Goal: Information Seeking & Learning: Find specific fact

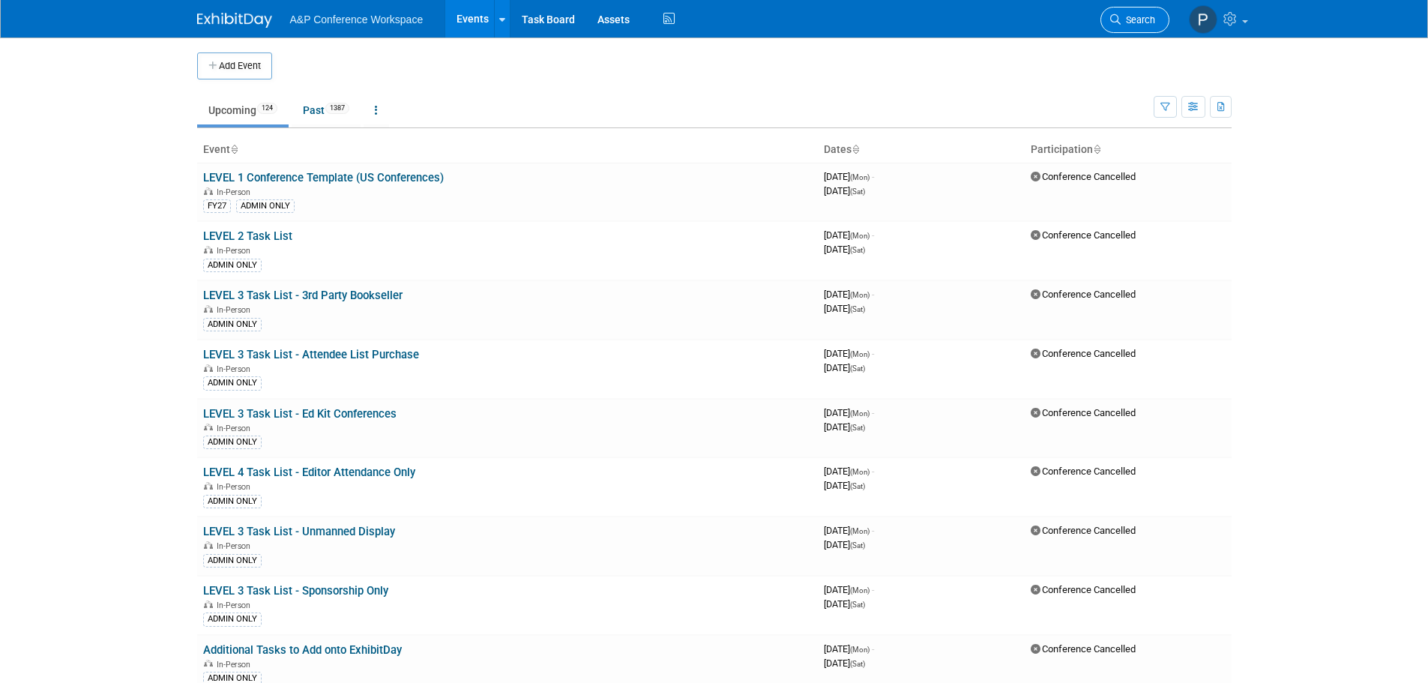
click at [1147, 19] on span "Search" at bounding box center [1137, 19] width 34 height 11
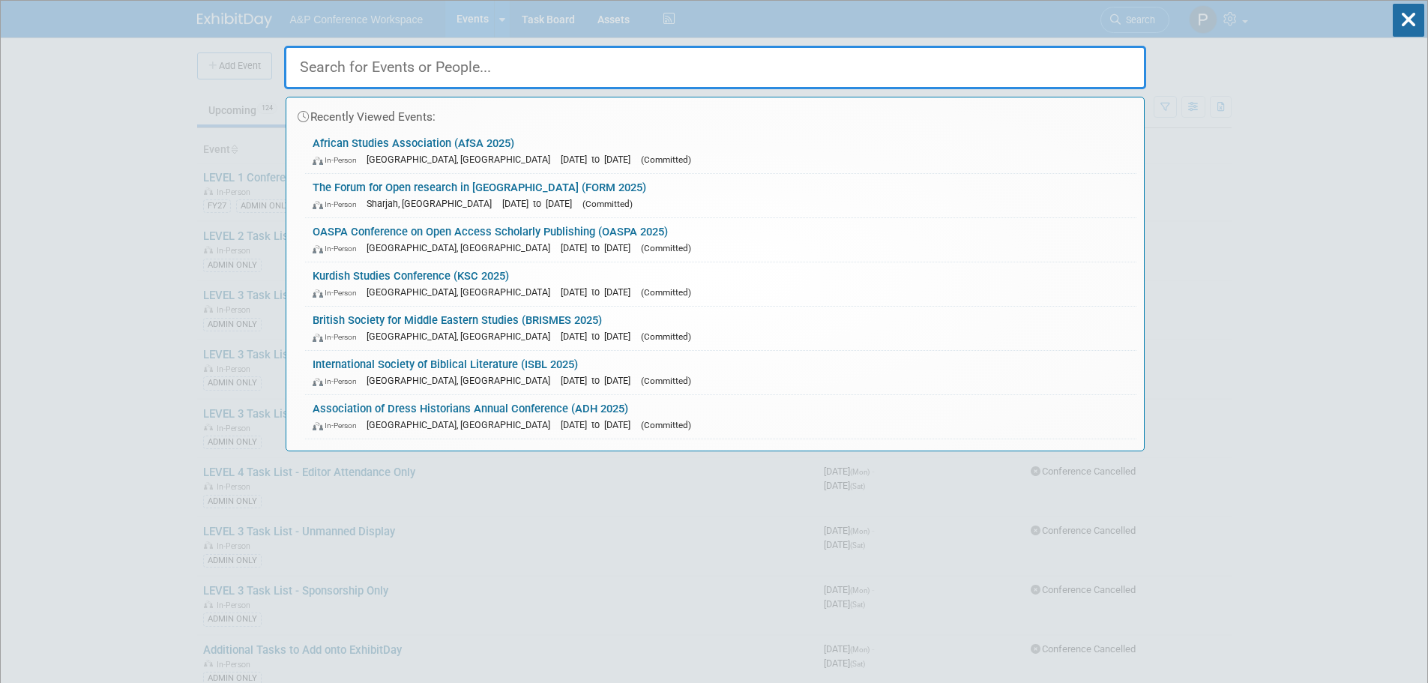
click at [345, 54] on input "text" at bounding box center [715, 67] width 862 height 43
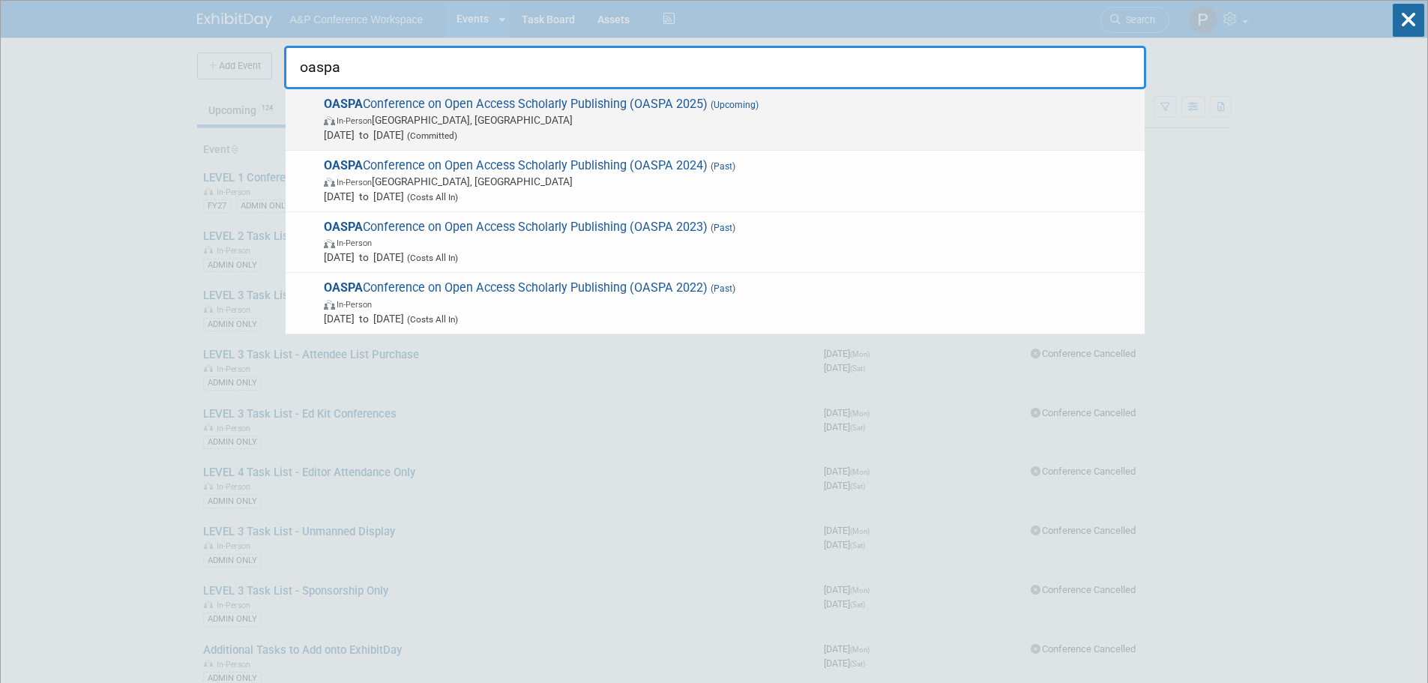
type input "oaspa"
click at [552, 118] on span "In-Person [GEOGRAPHIC_DATA], [GEOGRAPHIC_DATA]" at bounding box center [730, 119] width 813 height 15
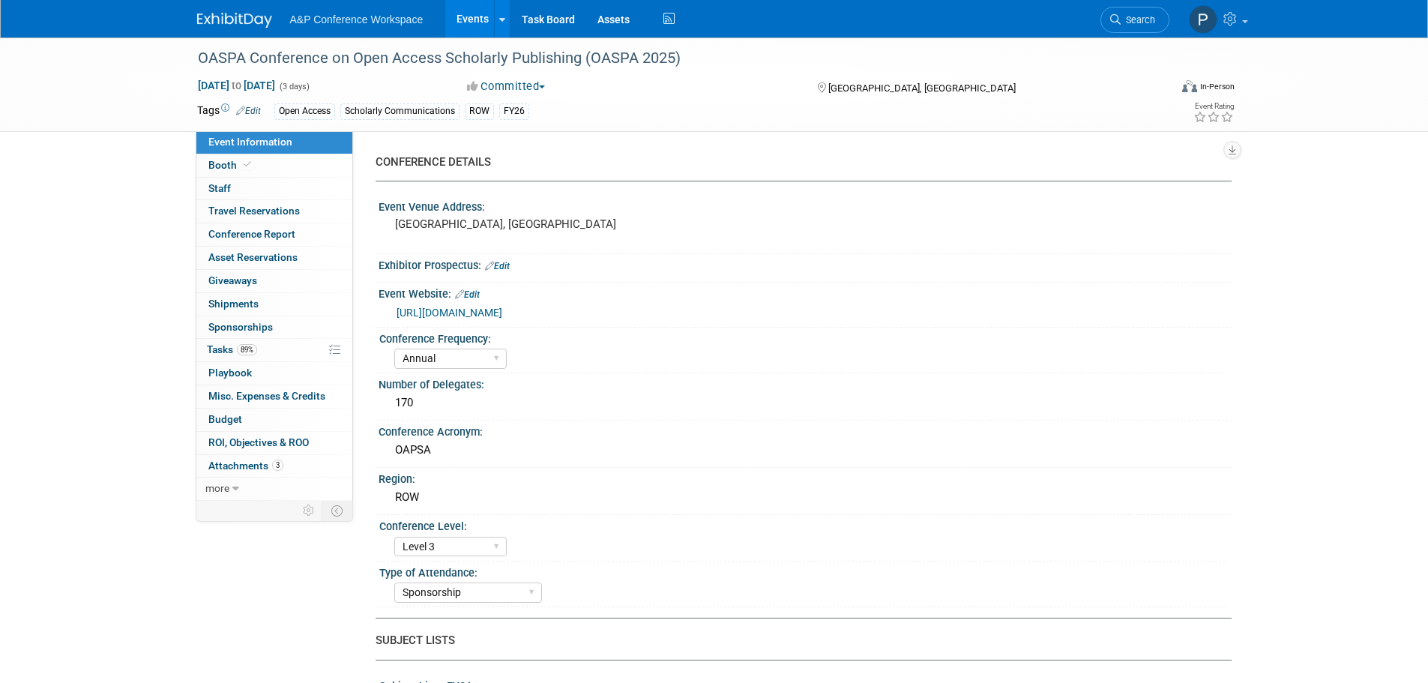
select select "Annual"
select select "Level 3"
select select "Sponsorship"
select select "Scholarly Communications"
select select "Open Access"
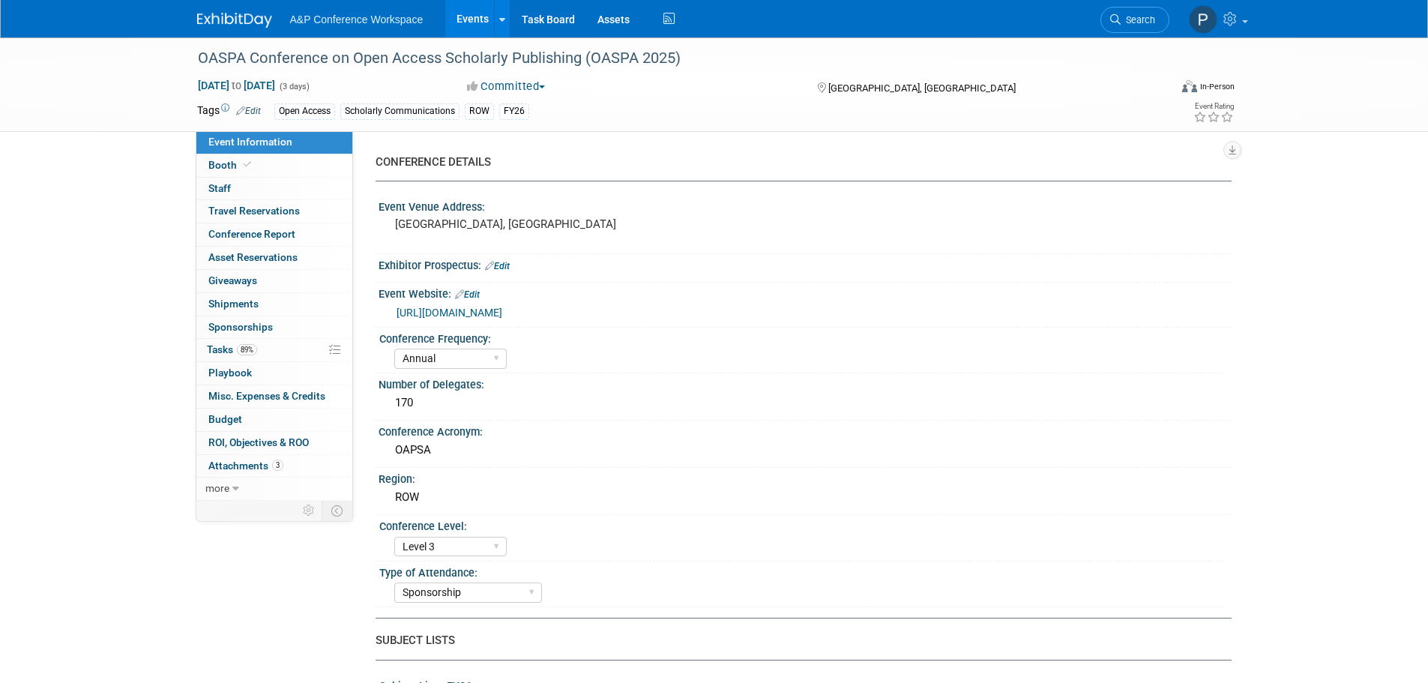
select select "[PERSON_NAME]"
select select "Open Access Awareness​"
click at [251, 168] on span at bounding box center [247, 164] width 13 height 11
select select "OPENACCESS"
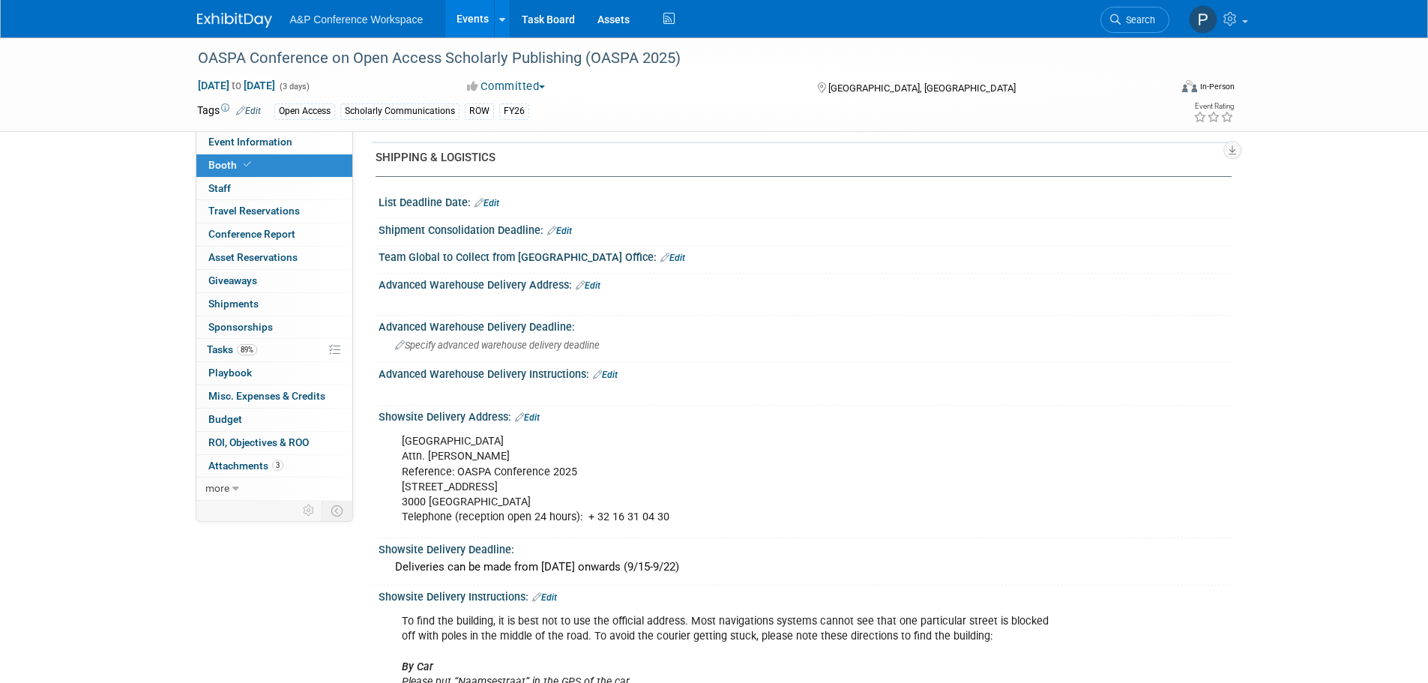
scroll to position [749, 0]
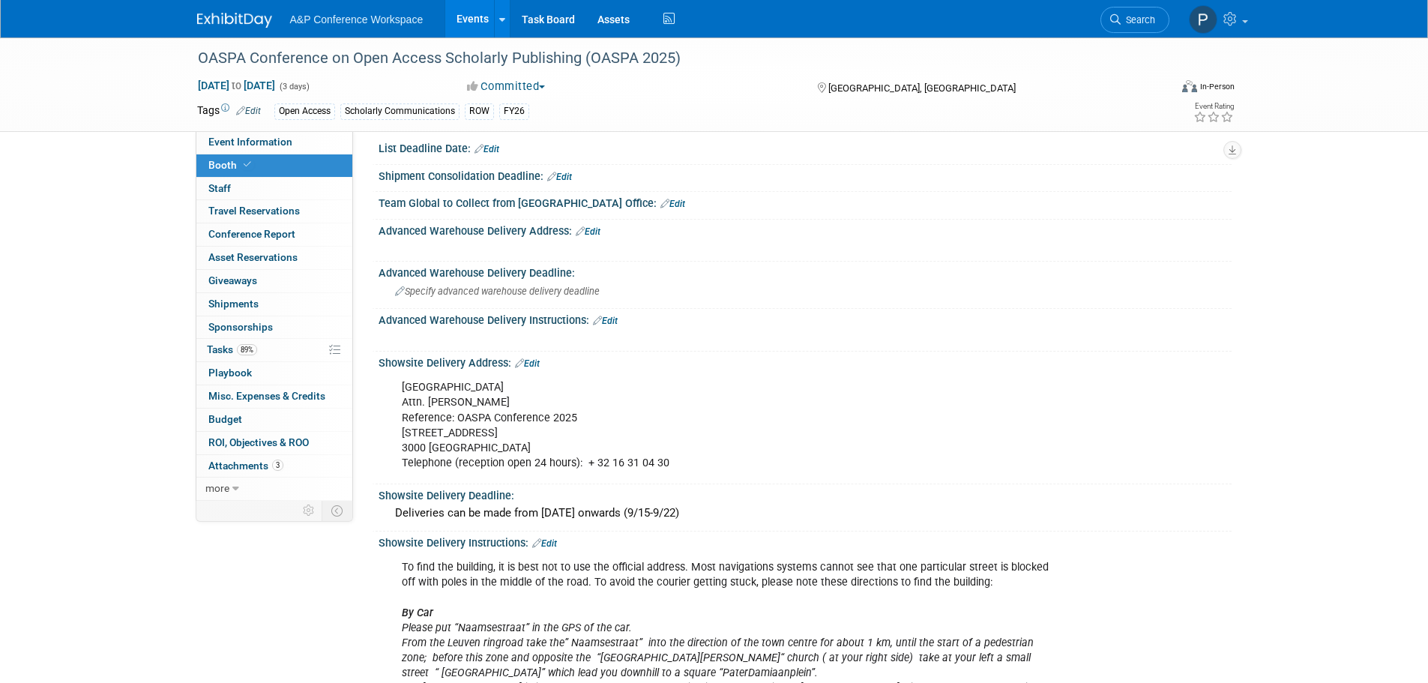
click at [468, 386] on div "Irish College Leuven Attn. Wim Truyers Reference: OASPA Conference 2025 Janseni…" at bounding box center [728, 424] width 675 height 105
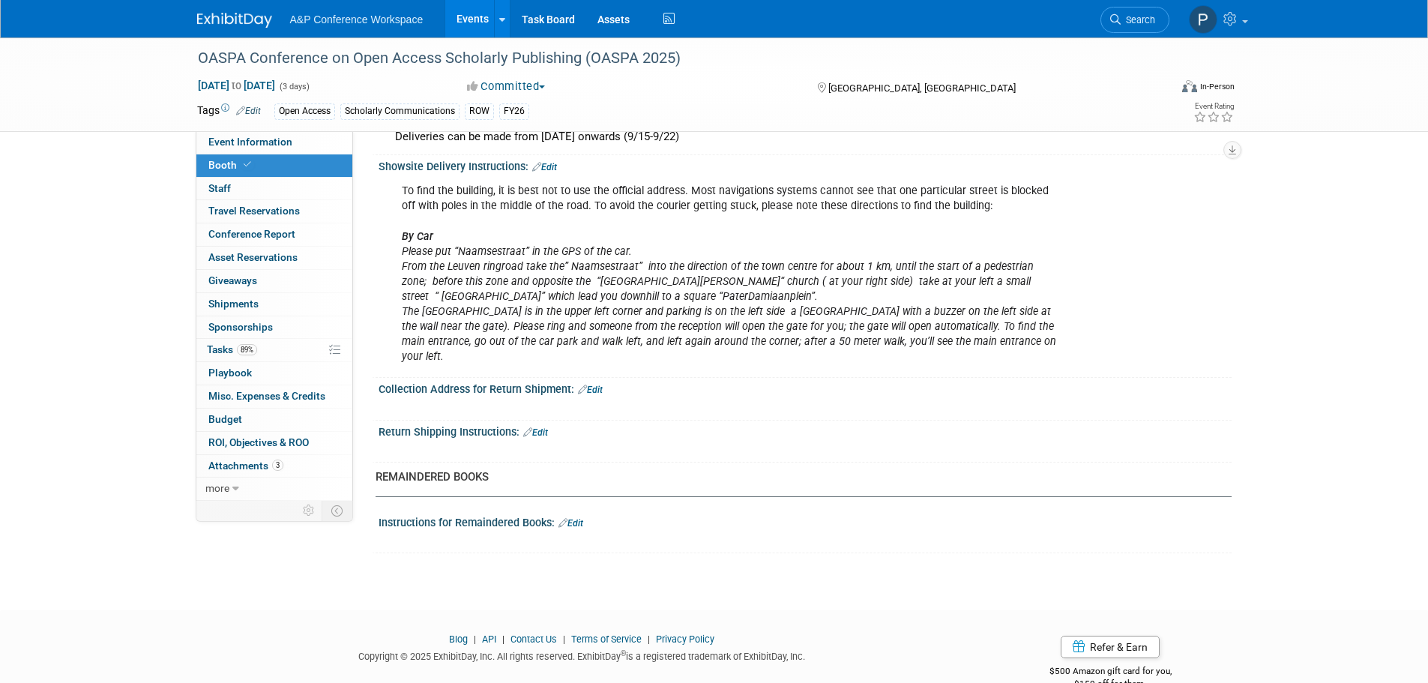
scroll to position [1141, 0]
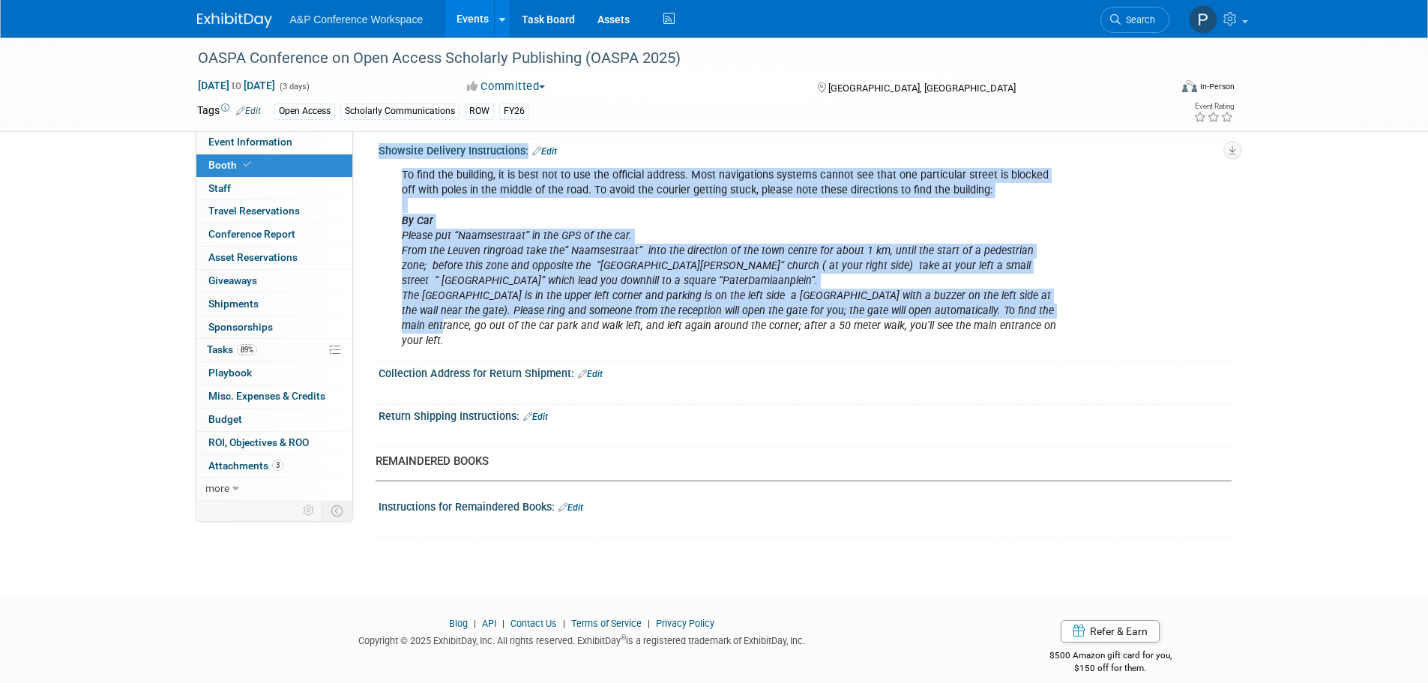
drag, startPoint x: 397, startPoint y: 388, endPoint x: 1033, endPoint y: 317, distance: 639.5
copy div "Irish College Leuven Attn. Wim Truyers Reference: OASPA Conference 2025 Janseni…"
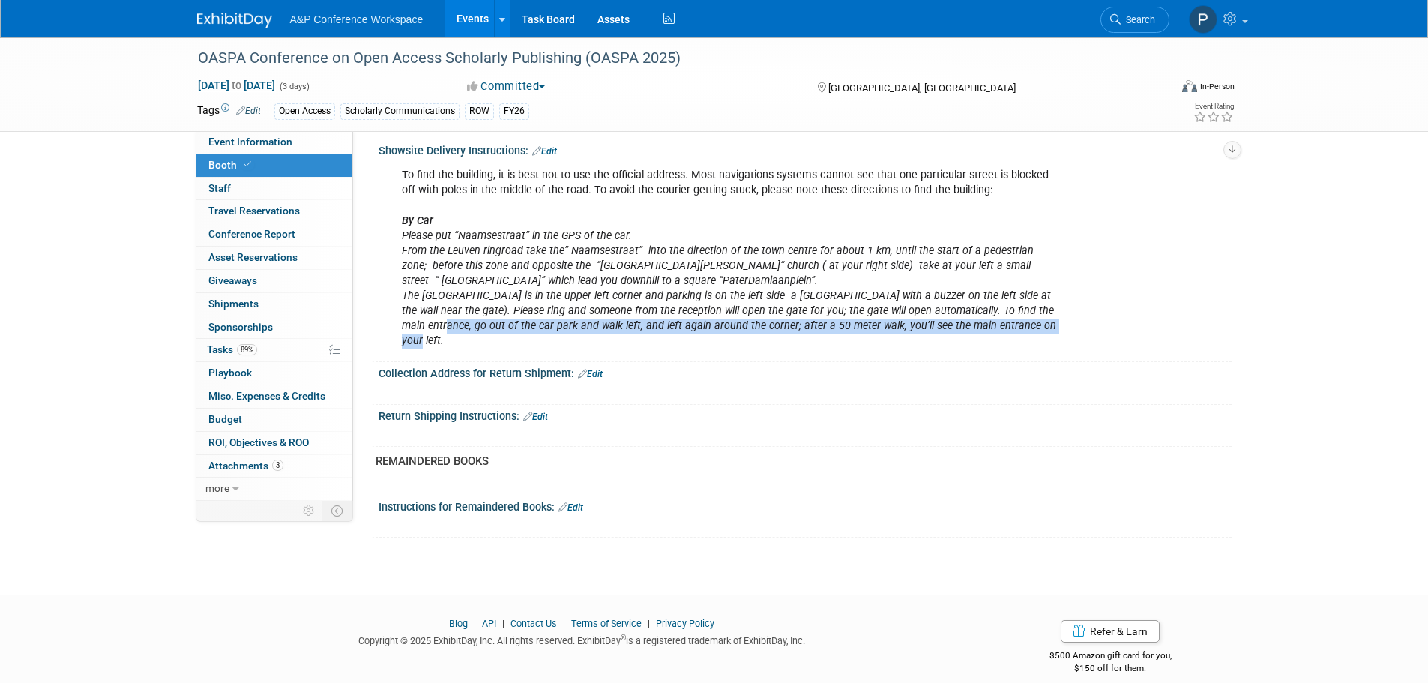
drag, startPoint x: 1038, startPoint y: 328, endPoint x: 1034, endPoint y: 309, distance: 20.0
click at [1034, 309] on div "To find the building, it is best not to use the official address. Most navigati…" at bounding box center [728, 258] width 675 height 196
copy icon "go out of the car park and walk left, and left again around the corner; after a…"
